Goal: Information Seeking & Learning: Learn about a topic

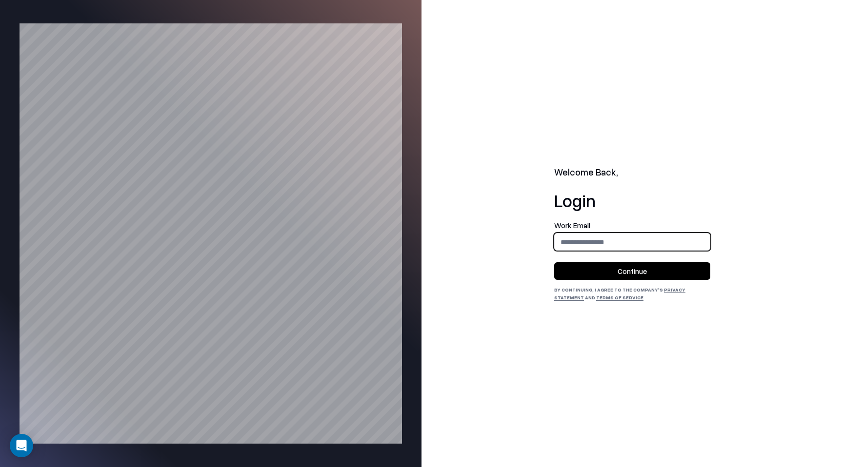
click at [580, 235] on input "email" at bounding box center [631, 242] width 155 height 18
type input "**********"
click at [613, 265] on button "Continue" at bounding box center [632, 271] width 156 height 18
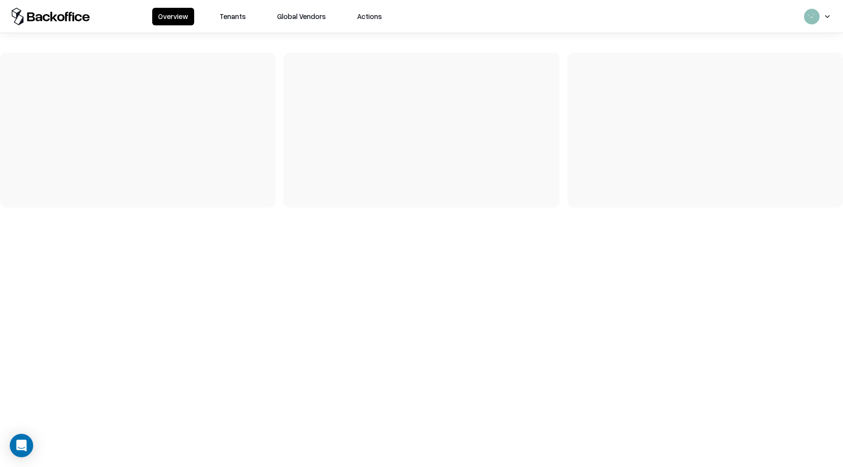
click at [247, 24] on button "Tenants" at bounding box center [233, 17] width 38 height 18
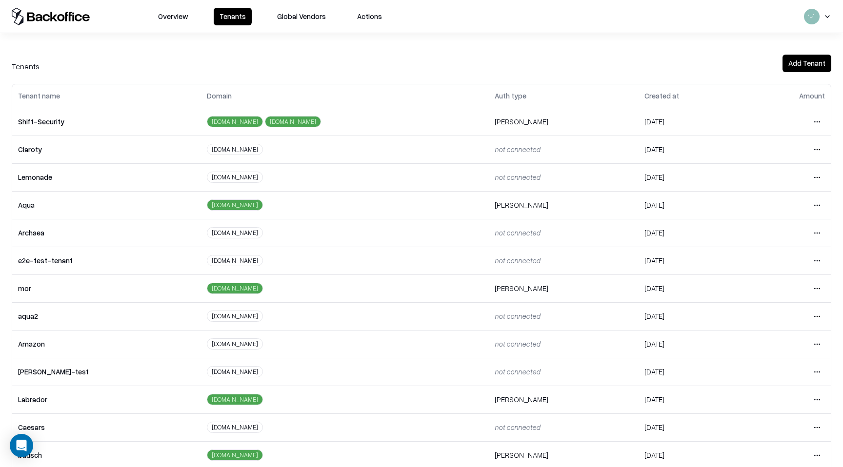
click at [813, 429] on html "Overview Tenants Global Vendors Actions Tenants Add Tenant Tenant name Domain A…" at bounding box center [421, 233] width 843 height 467
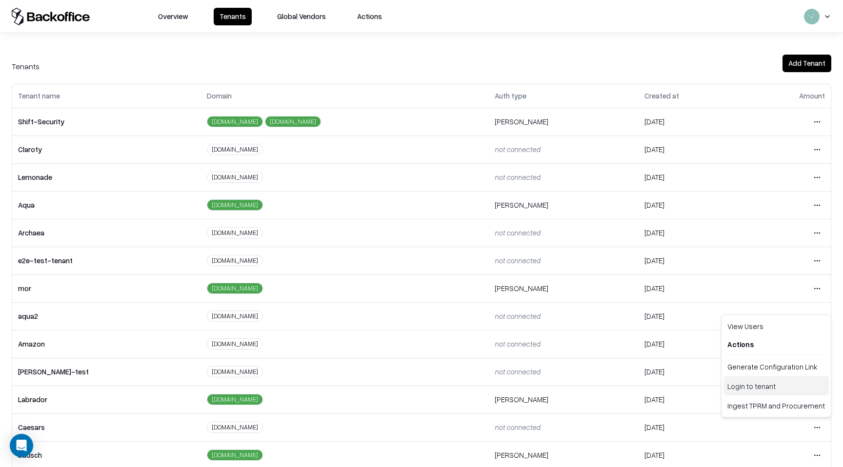
click at [792, 390] on div "Login to tenant" at bounding box center [775, 386] width 105 height 20
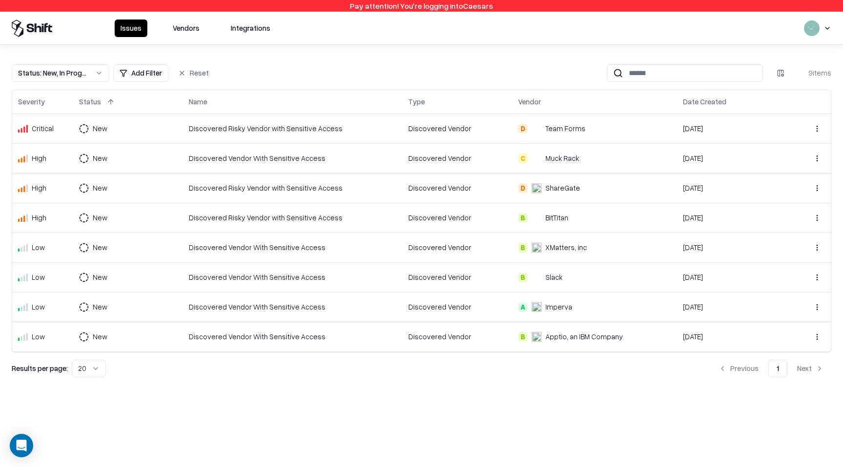
click at [487, 148] on td "Discovered Vendor" at bounding box center [457, 158] width 110 height 30
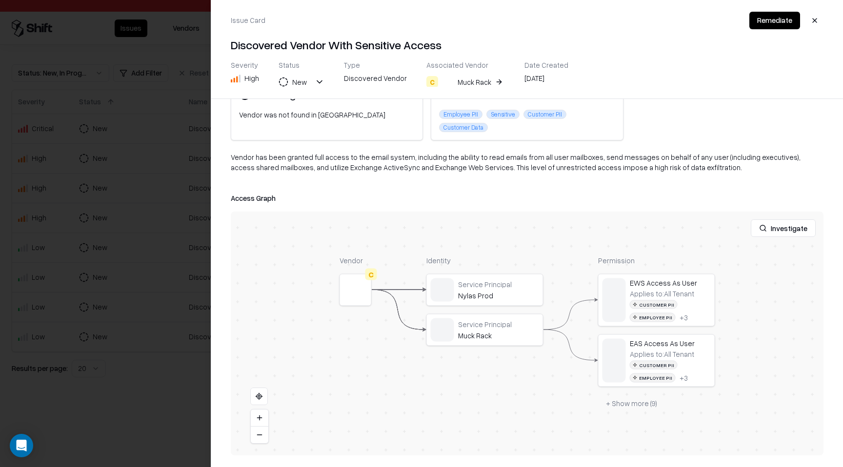
scroll to position [64, 0]
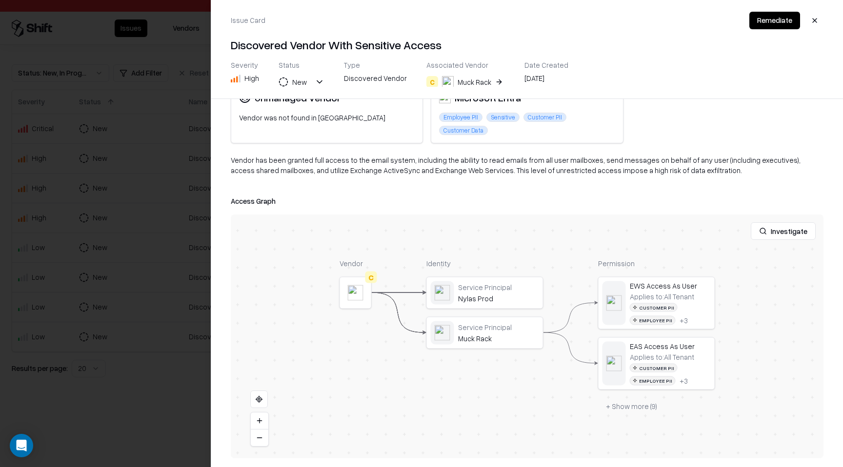
click at [642, 404] on button "+ Show more ( 9 )" at bounding box center [631, 406] width 67 height 18
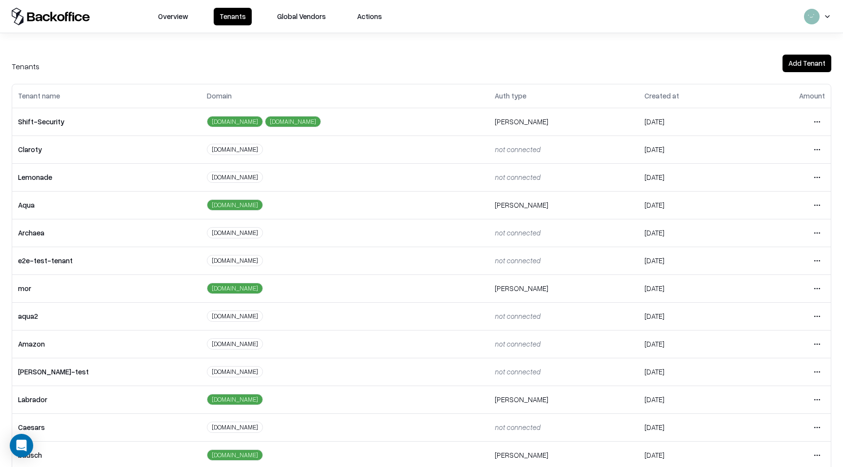
scroll to position [59, 0]
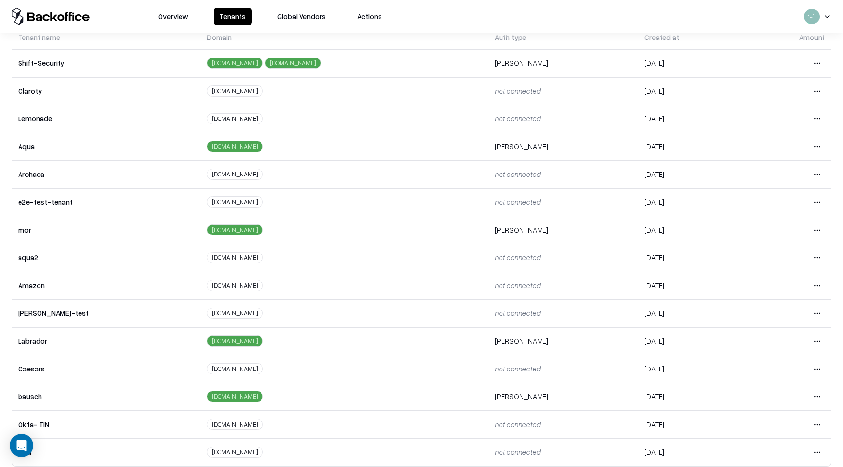
click at [815, 373] on html "Overview Tenants Global Vendors Actions Tenants Add Tenant Tenant name Domain A…" at bounding box center [421, 233] width 843 height 467
click at [765, 322] on div "Login to tenant" at bounding box center [775, 328] width 105 height 20
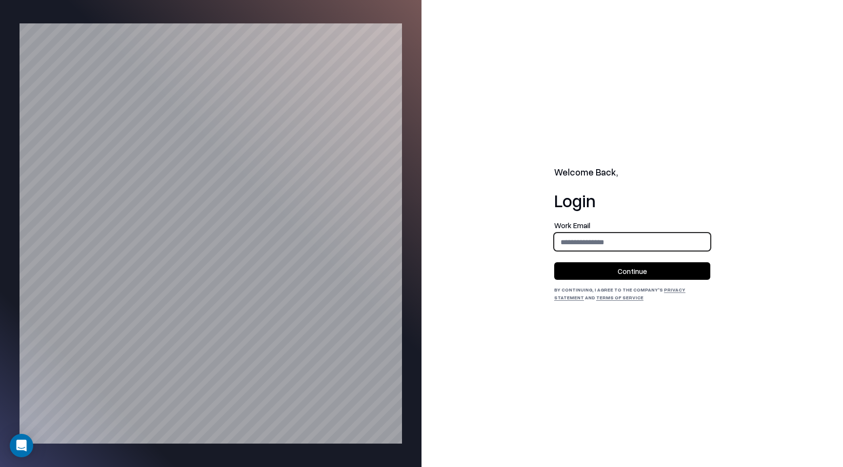
click at [628, 233] on input "email" at bounding box center [631, 242] width 155 height 18
type input "**********"
click at [630, 261] on form "**********" at bounding box center [632, 251] width 156 height 58
click at [631, 267] on button "Continue" at bounding box center [632, 271] width 156 height 18
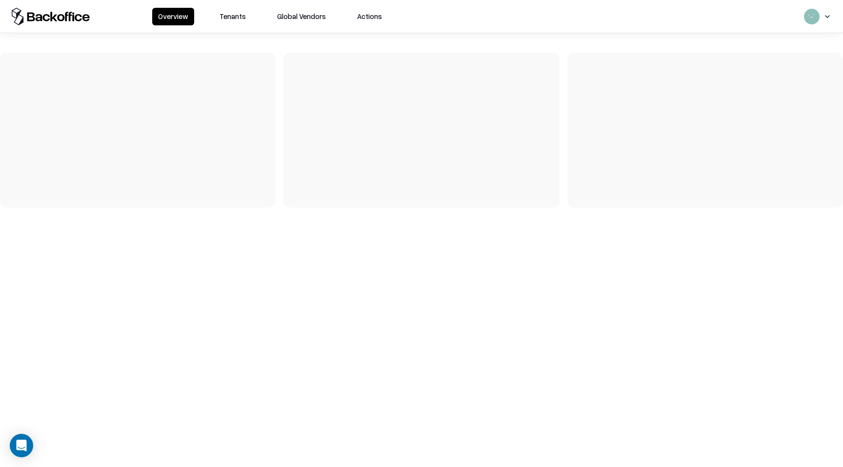
click at [228, 10] on button "Tenants" at bounding box center [233, 17] width 38 height 18
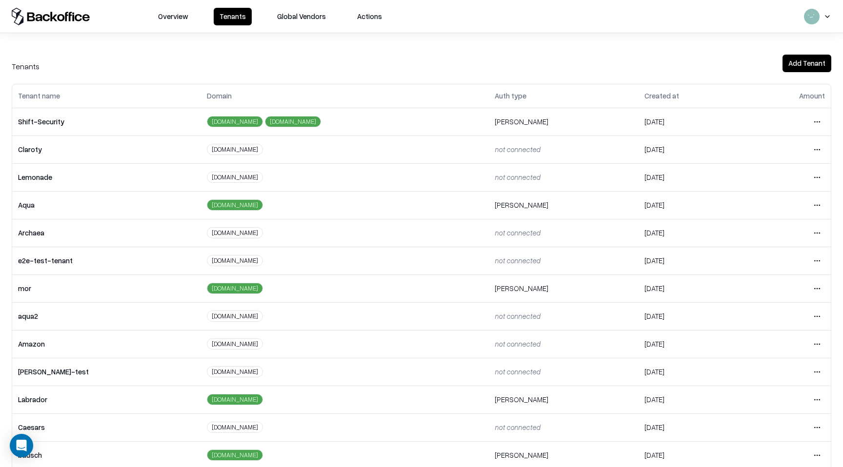
click at [818, 424] on html "Overview Tenants Global Vendors Actions Tenants Add Tenant Tenant name Domain A…" at bounding box center [421, 233] width 843 height 467
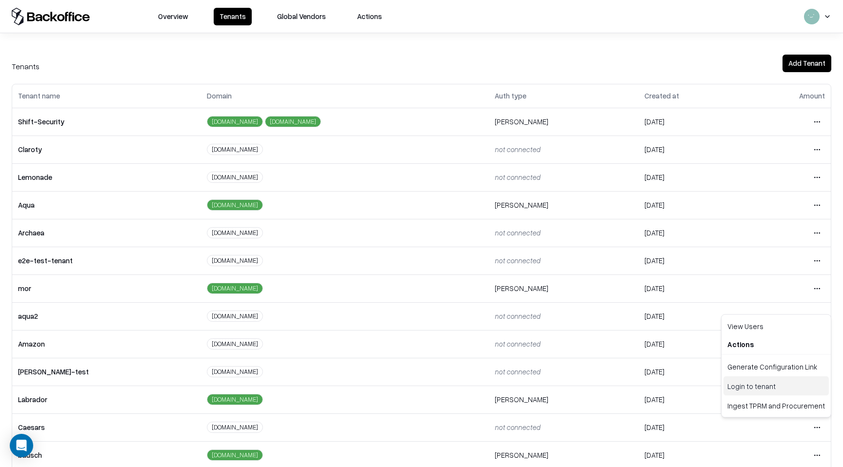
click at [778, 387] on div "Login to tenant" at bounding box center [775, 386] width 105 height 20
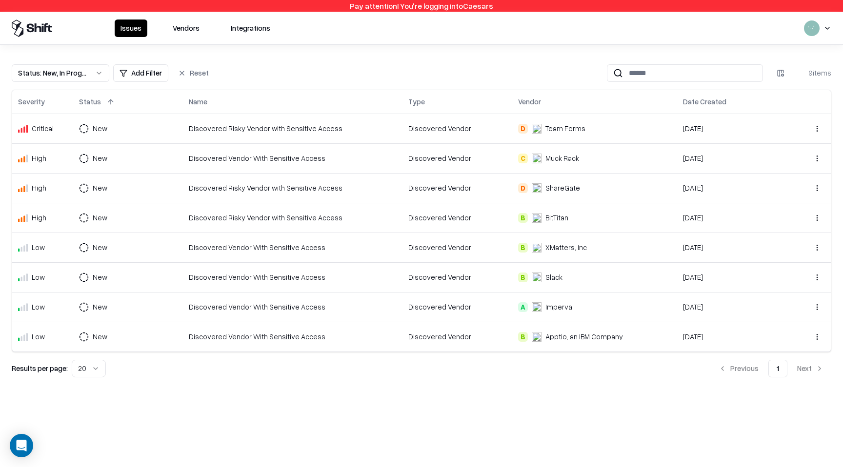
click at [336, 134] on td "Discovered Risky Vendor with Sensitive Access" at bounding box center [292, 129] width 219 height 30
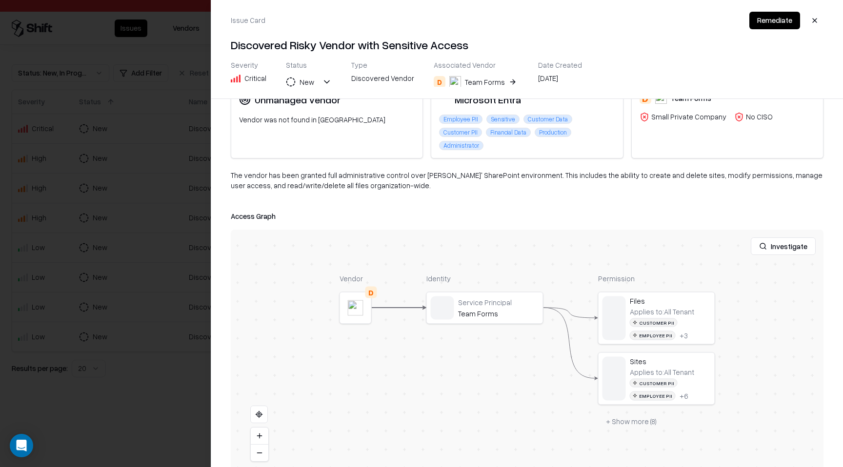
scroll to position [63, 0]
click at [0, 0] on div at bounding box center [0, 0] width 0 height 0
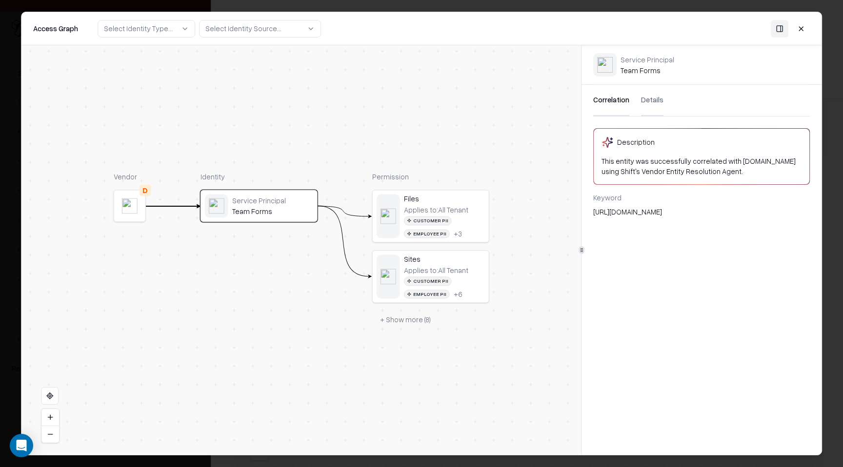
click at [659, 93] on button "Details" at bounding box center [652, 100] width 22 height 31
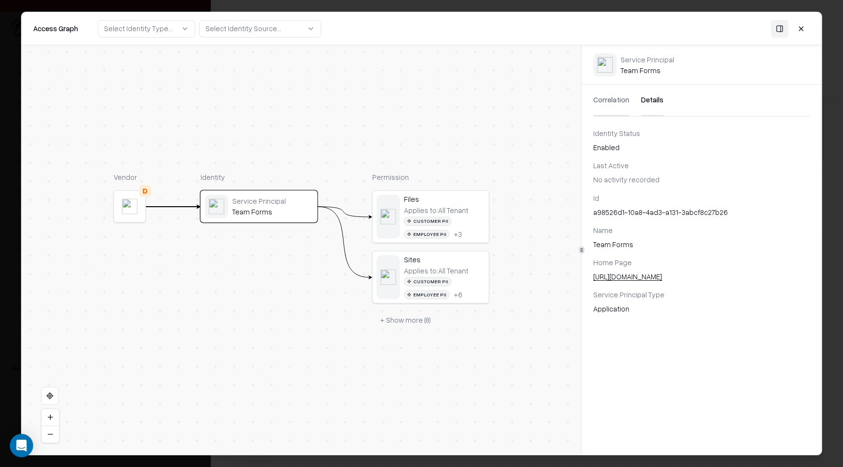
click at [456, 212] on div "Applies to: All Tenant" at bounding box center [436, 210] width 64 height 9
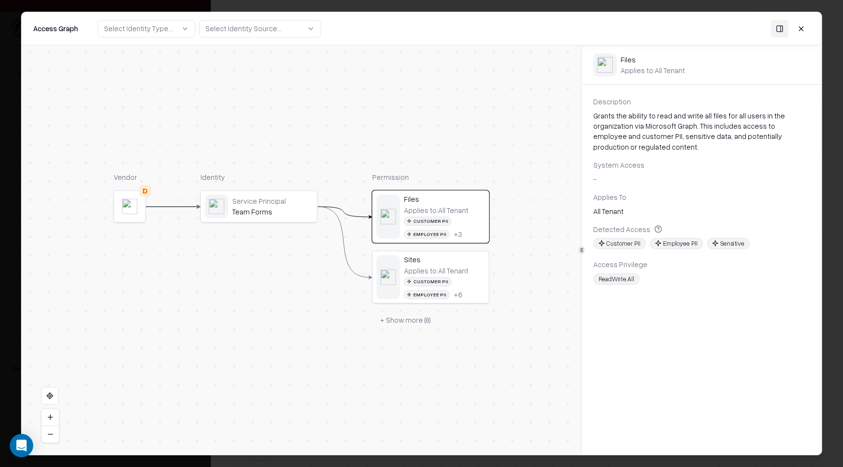
click at [800, 26] on button at bounding box center [801, 29] width 18 height 18
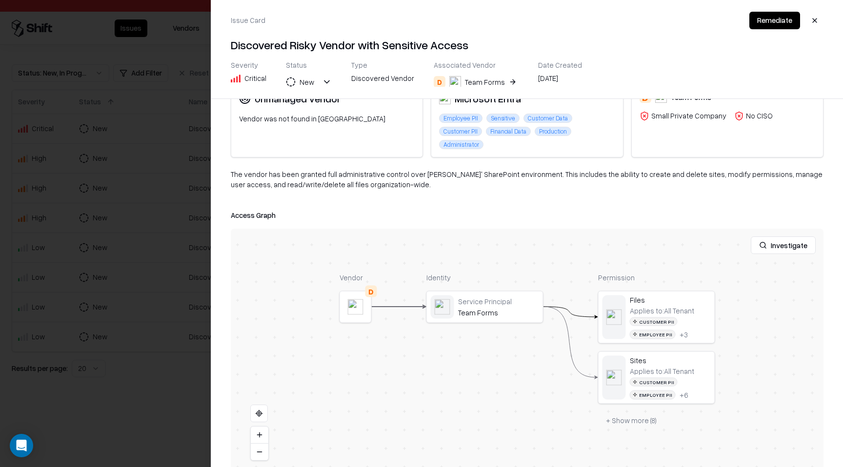
click at [0, 0] on div at bounding box center [0, 0] width 0 height 0
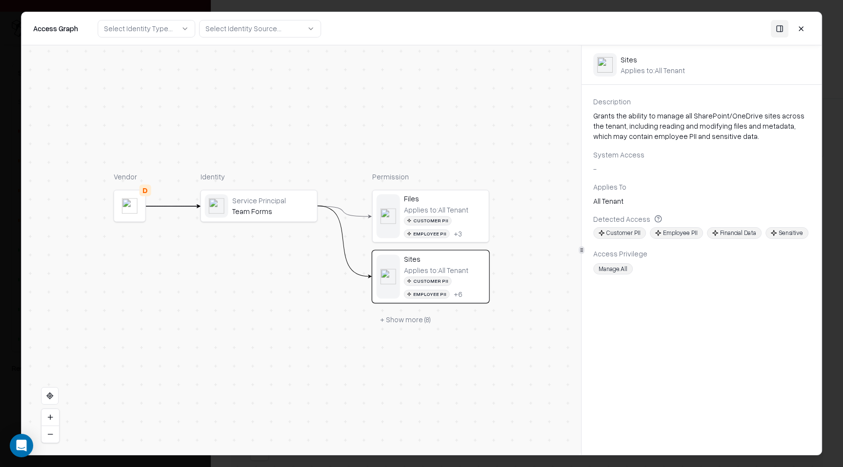
click at [800, 30] on button at bounding box center [801, 29] width 18 height 18
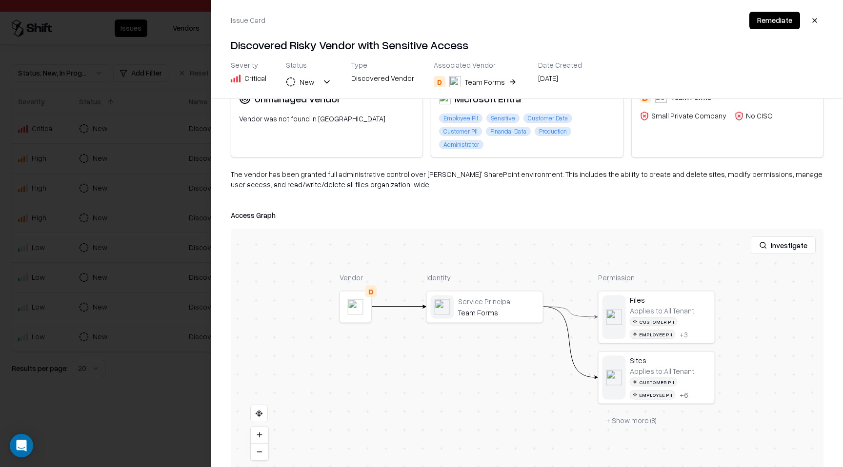
click at [152, 124] on div at bounding box center [421, 233] width 843 height 467
